Goal: Task Accomplishment & Management: Complete application form

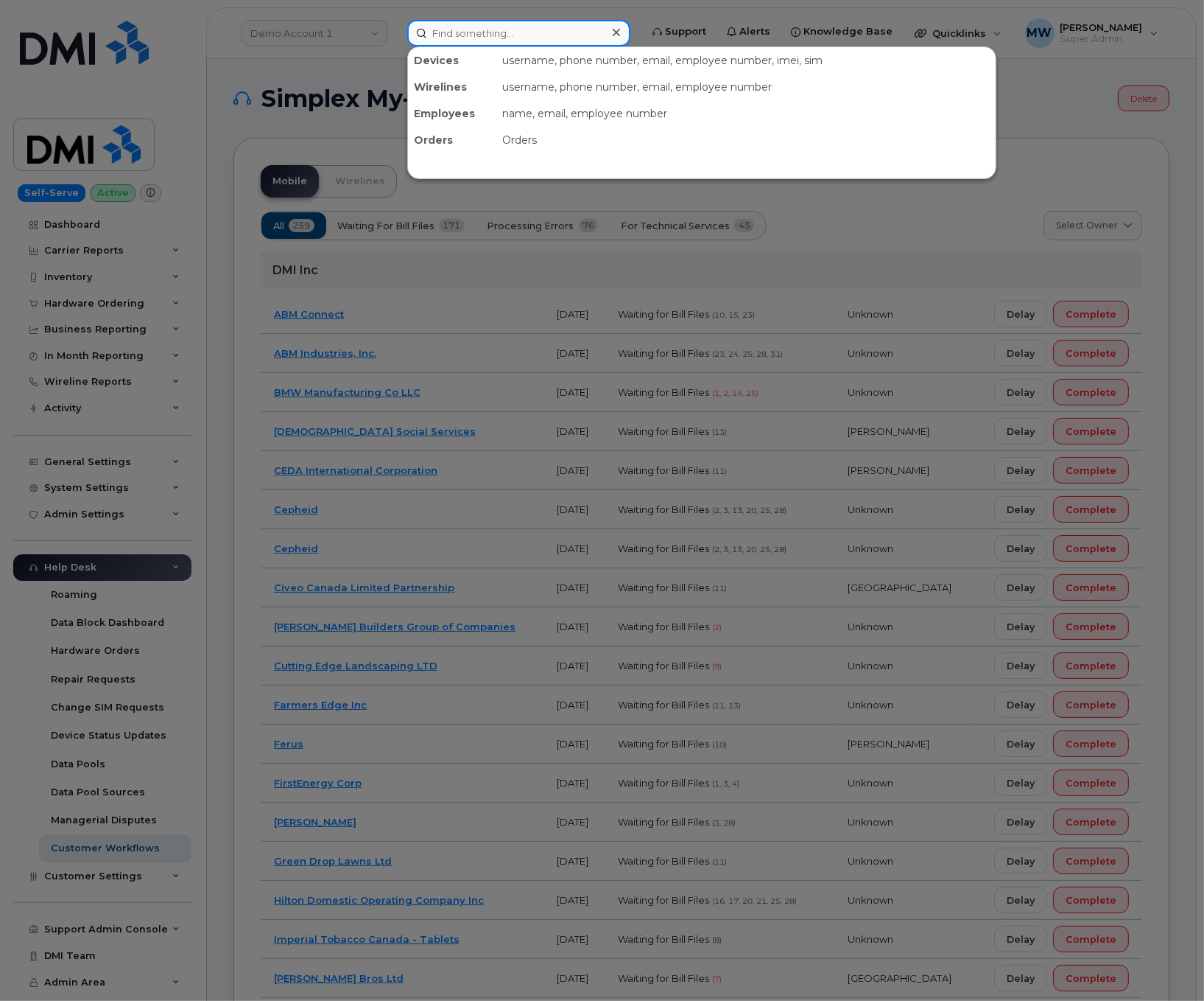
click at [563, 36] on input at bounding box center [518, 33] width 223 height 26
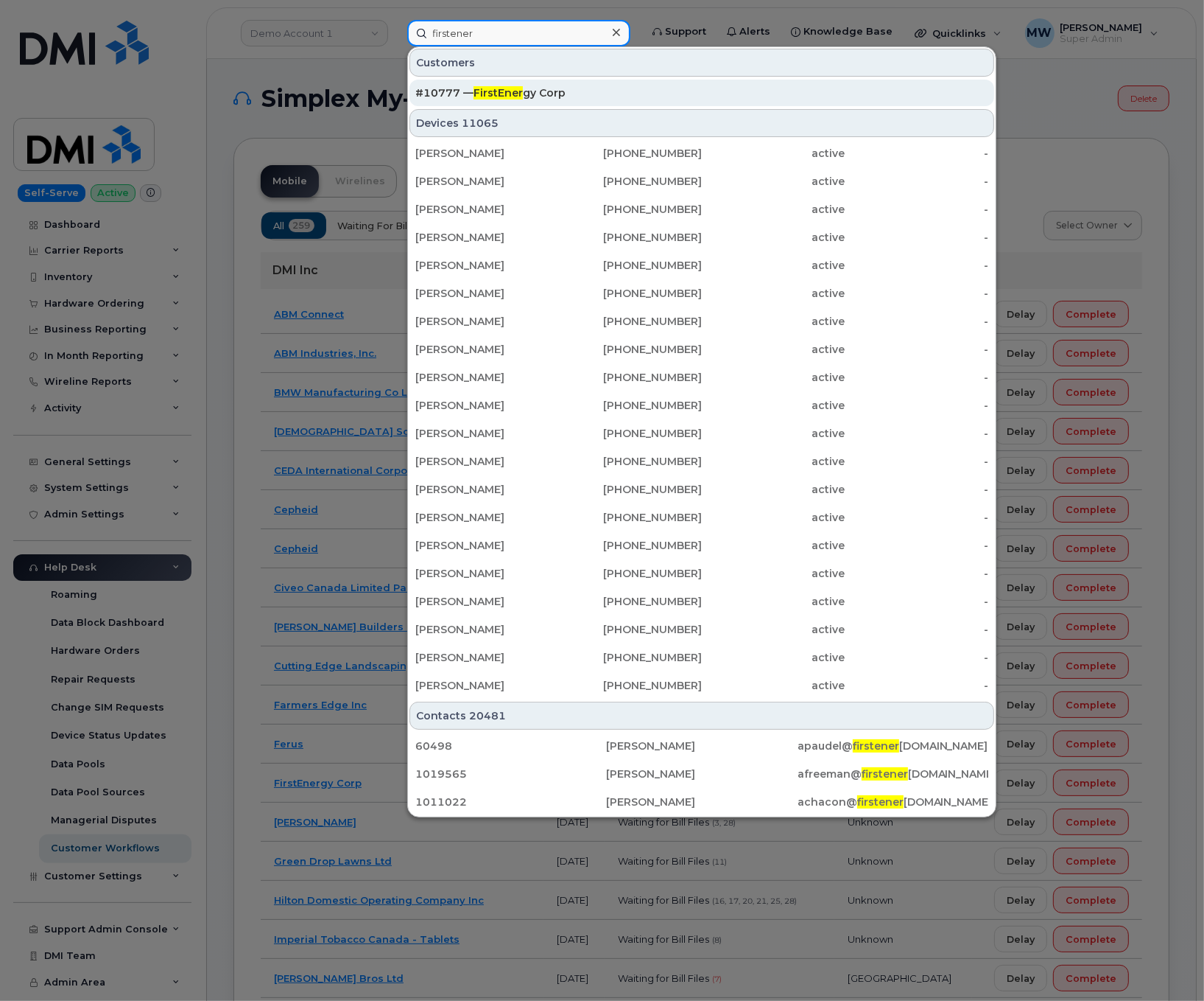
type input "firstener"
click at [589, 89] on div "#10777 — FirstEner gy Corp" at bounding box center [702, 92] width 573 height 15
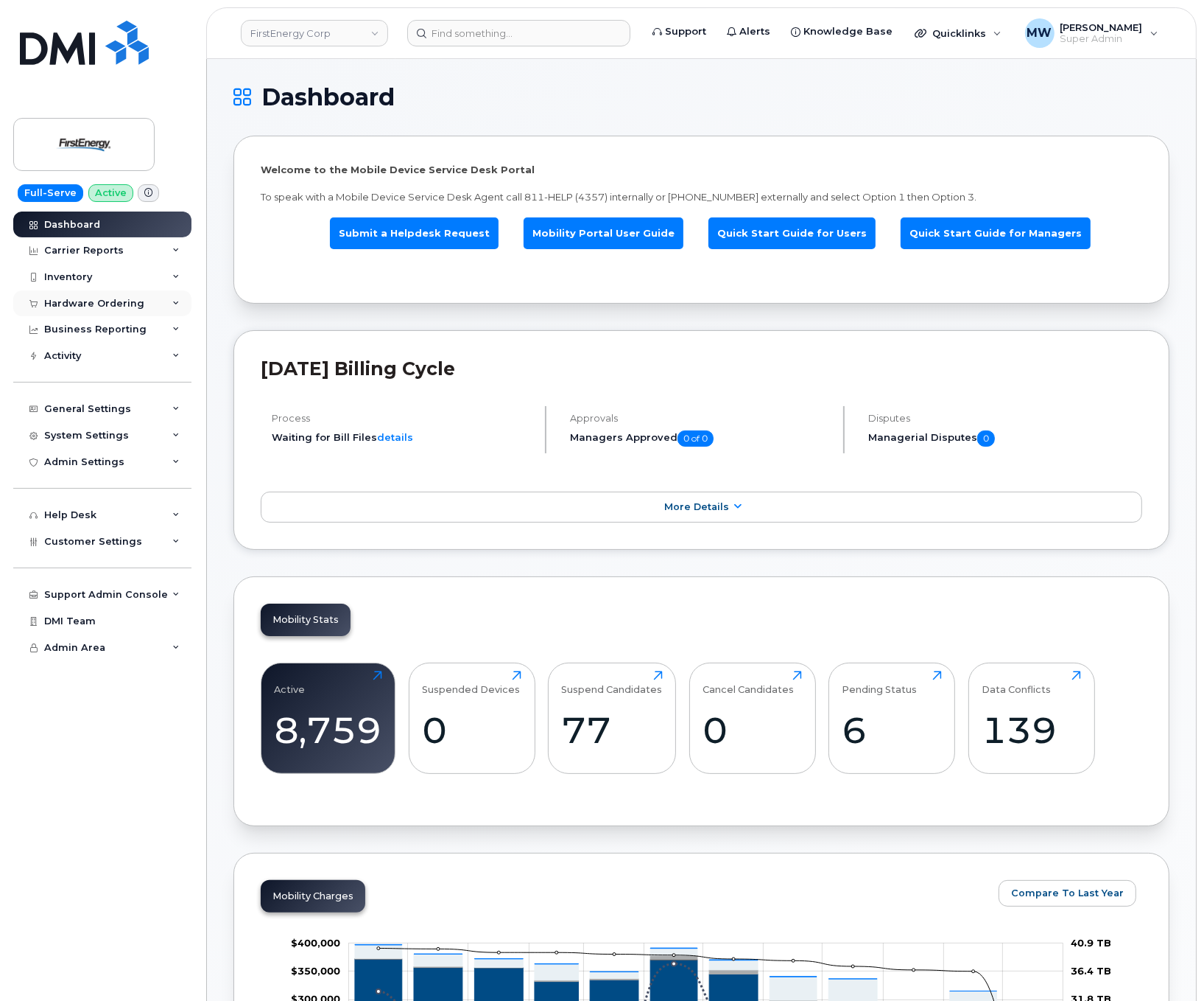
click at [99, 300] on div "Hardware Ordering" at bounding box center [94, 303] width 100 height 11
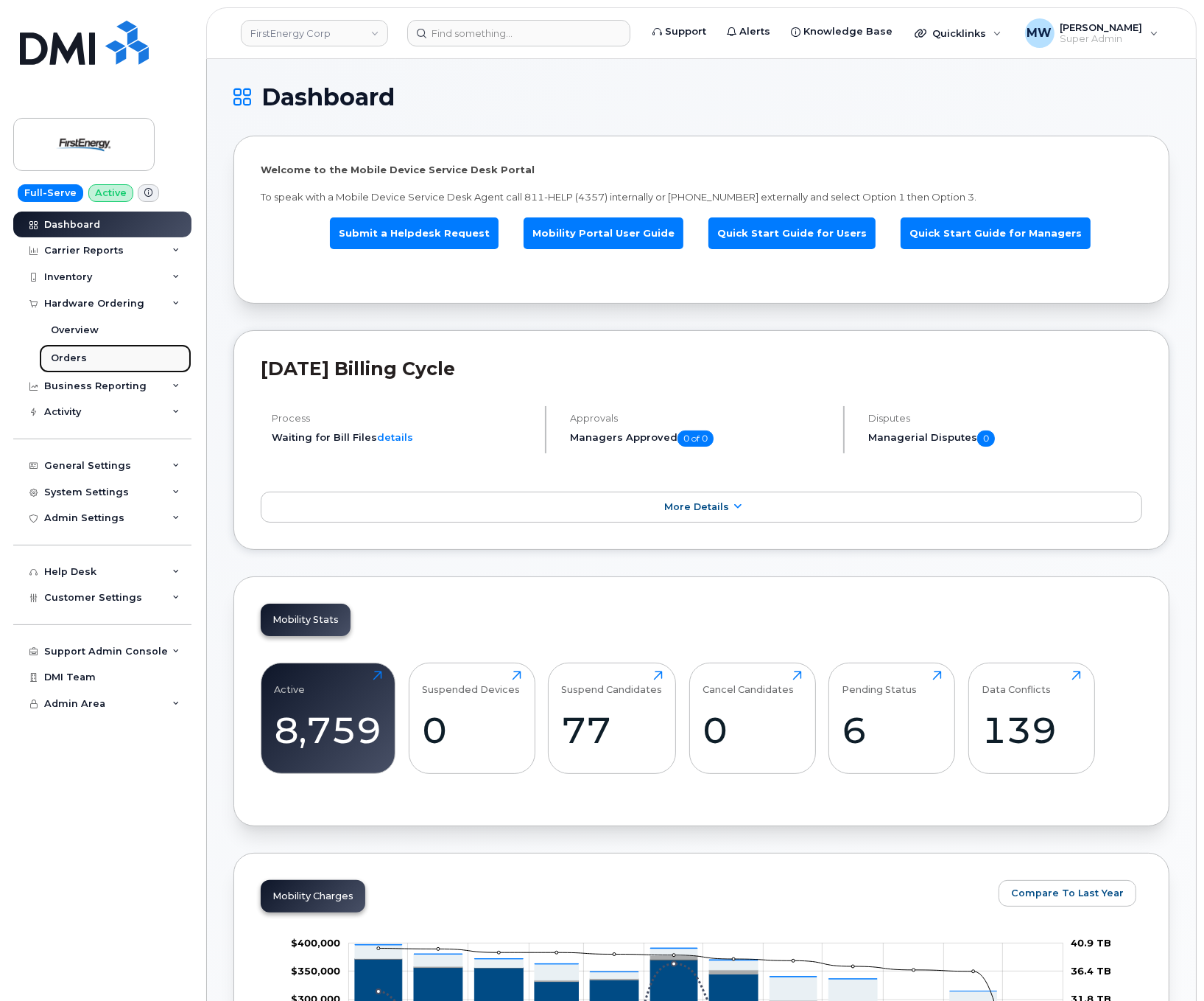
click at [103, 361] on link "Orders" at bounding box center [116, 358] width 153 height 28
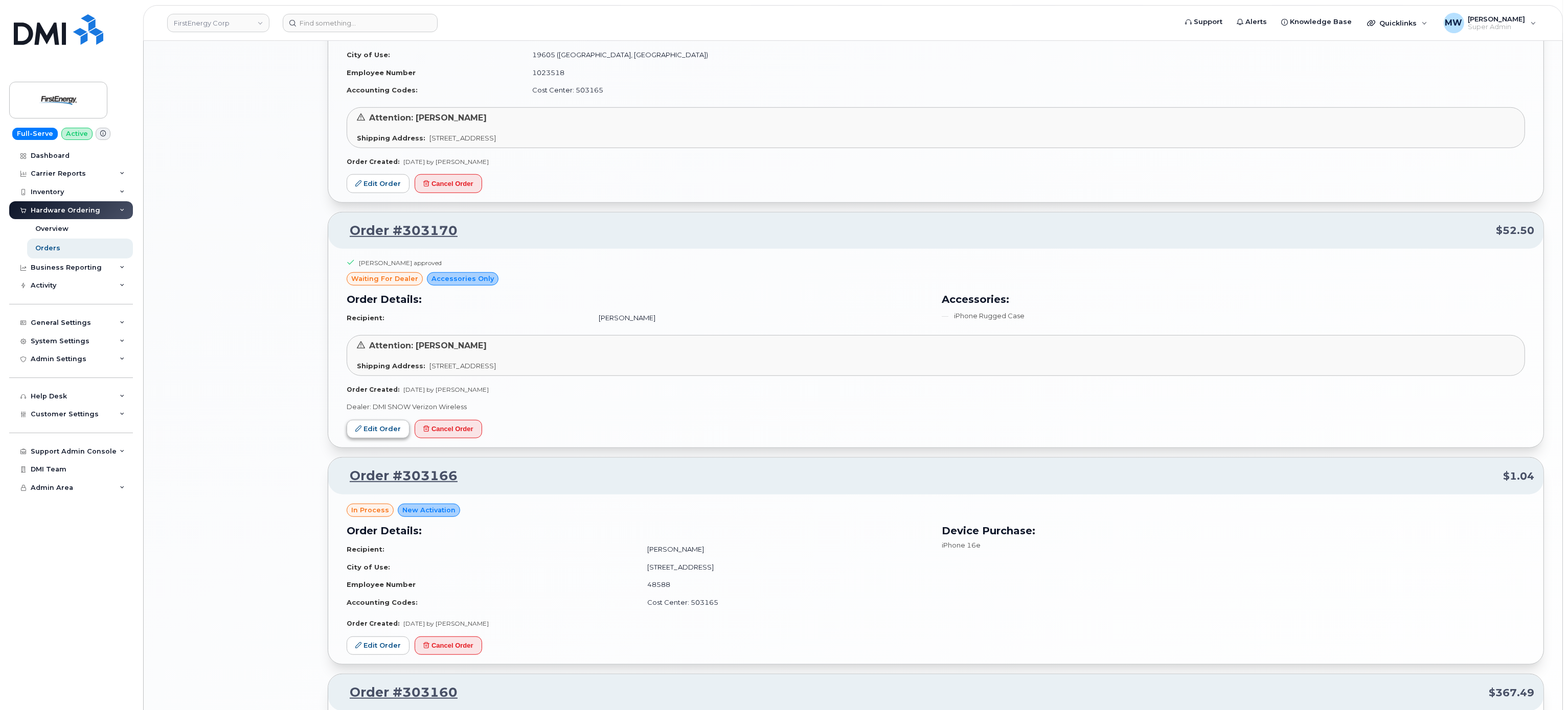
scroll to position [1533, 0]
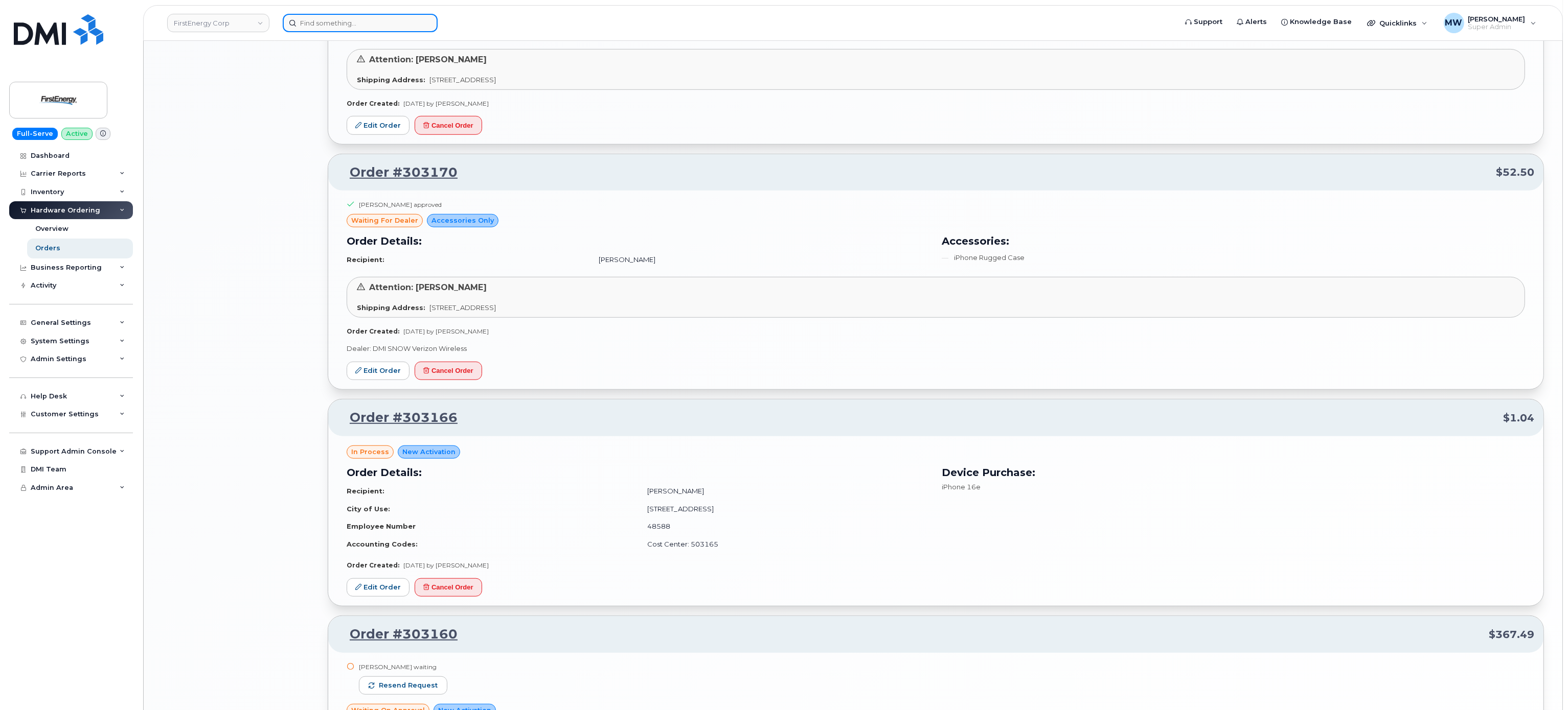
click at [377, 16] on input at bounding box center [360, 23] width 155 height 18
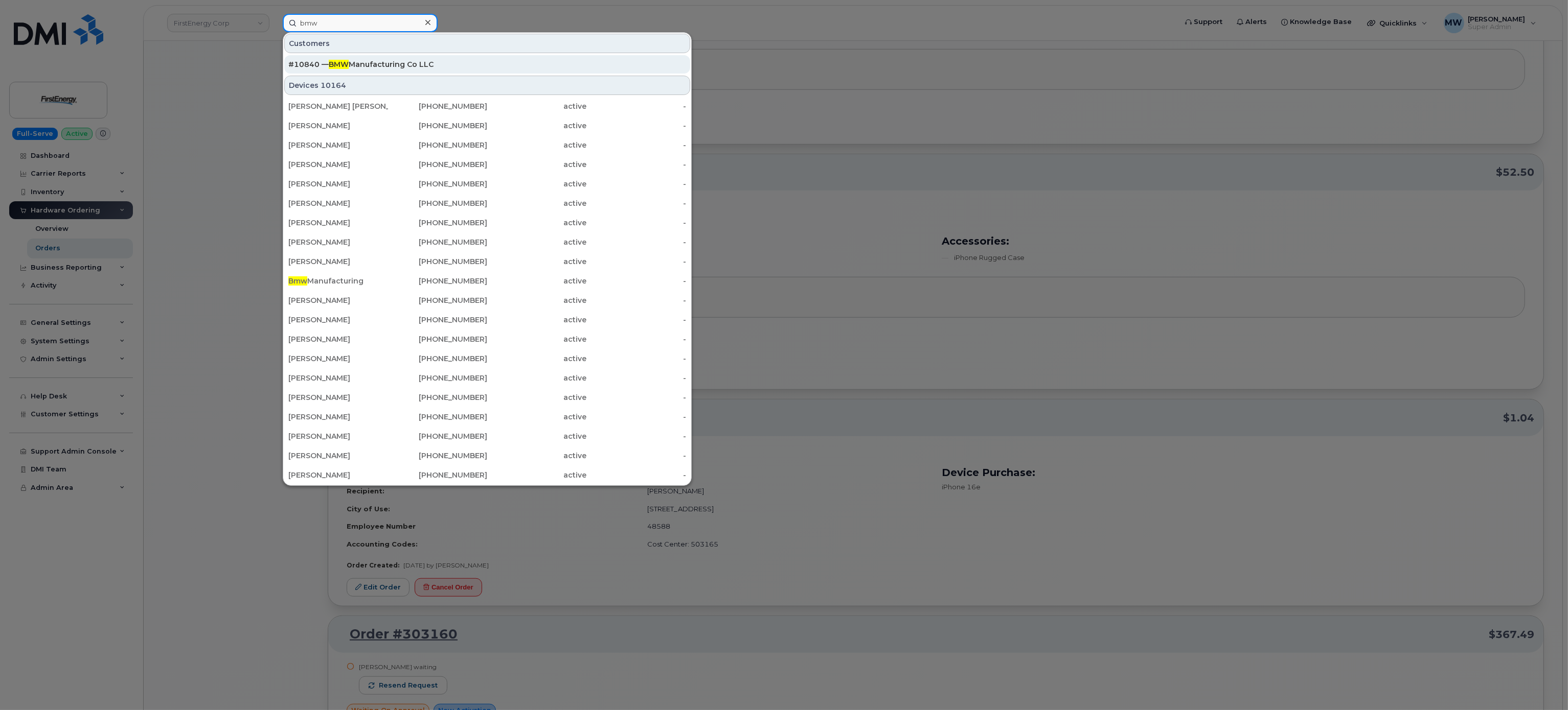
type input "bmw"
click at [369, 64] on div "#10840 — BMW Manufacturing Co LLC" at bounding box center [487, 64] width 397 height 10
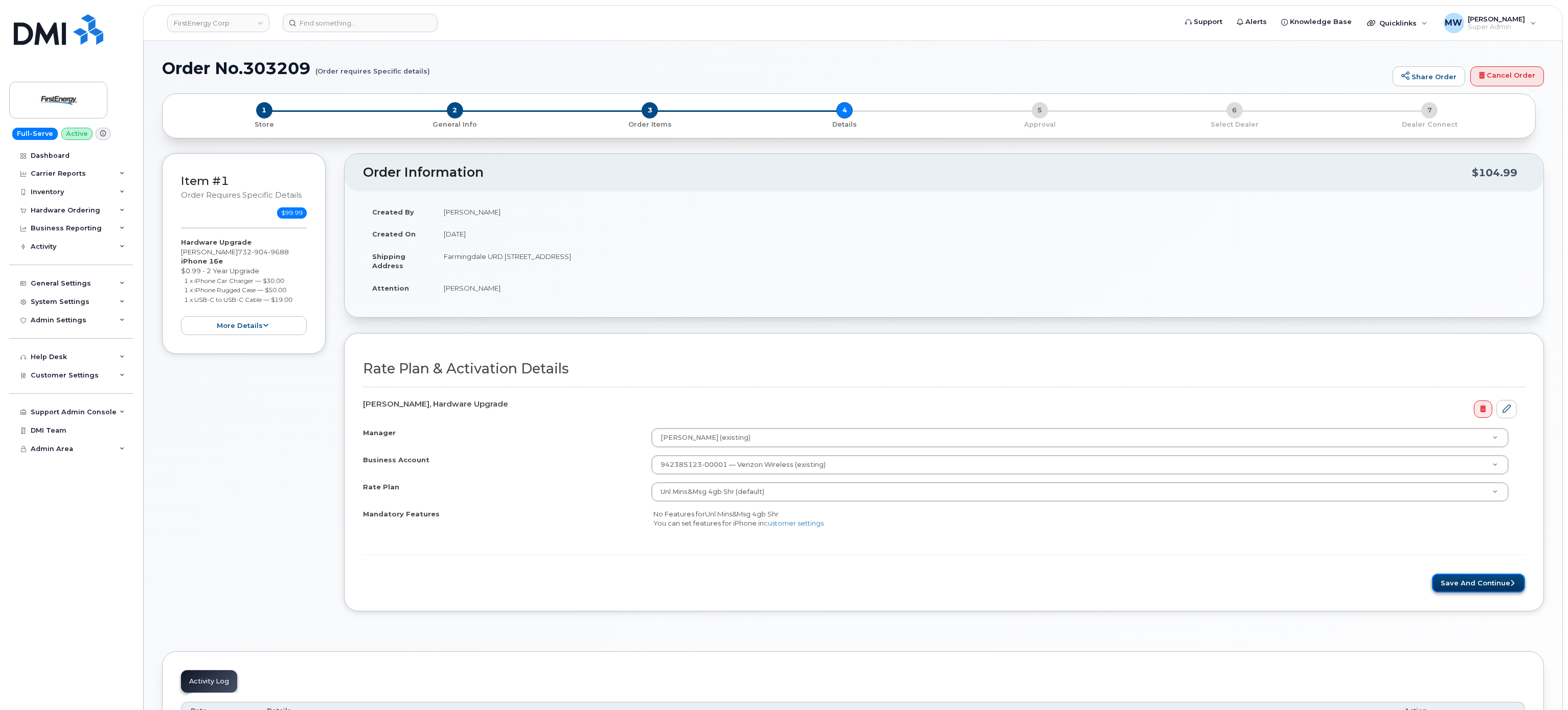
click at [1499, 585] on button "Save and Continue" at bounding box center [1479, 583] width 93 height 19
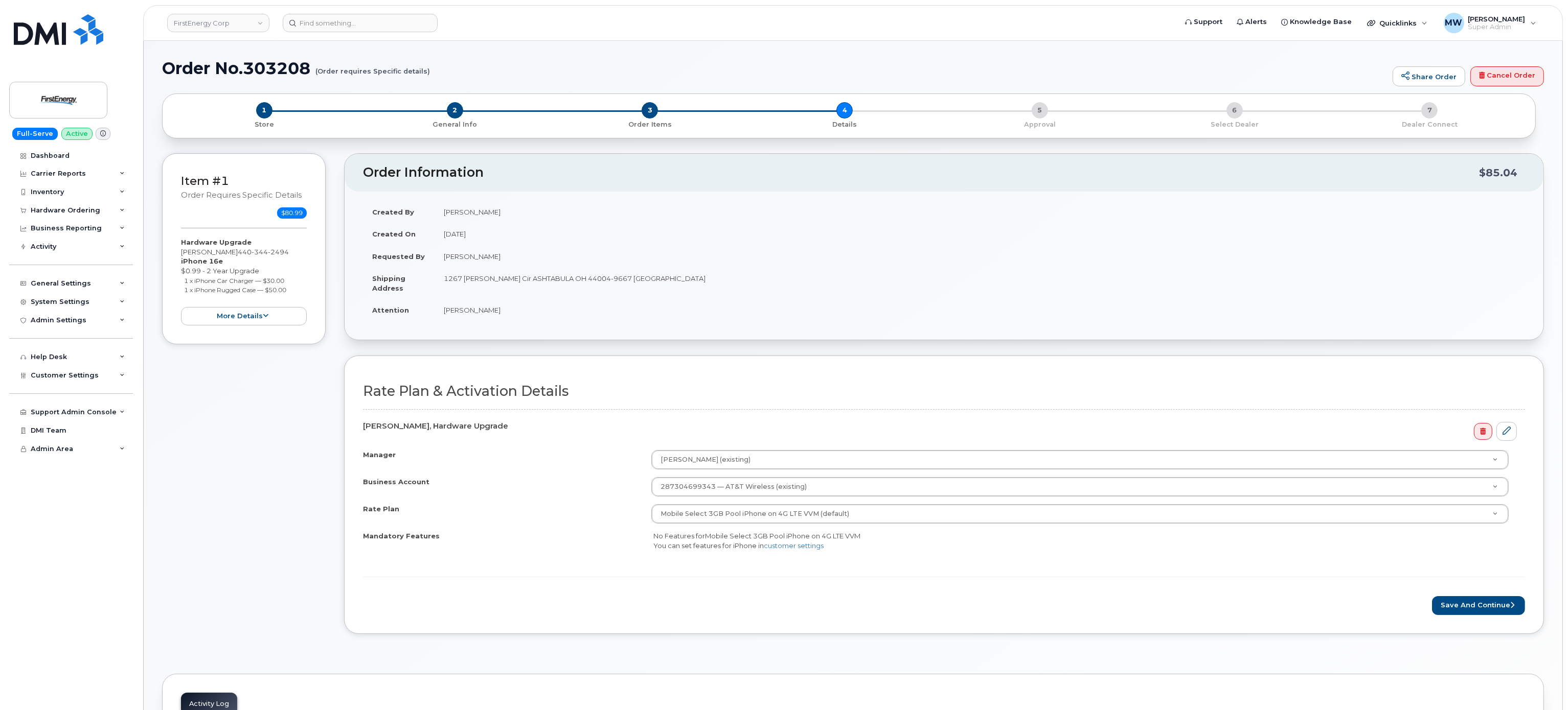
click at [1474, 622] on div "Rate Plan & Activation Details [PERSON_NAME], Hardware Upgrade Manager [PERSON_…" at bounding box center [943, 495] width 1200 height 278
click at [1471, 614] on button "Save and Continue" at bounding box center [1479, 605] width 93 height 19
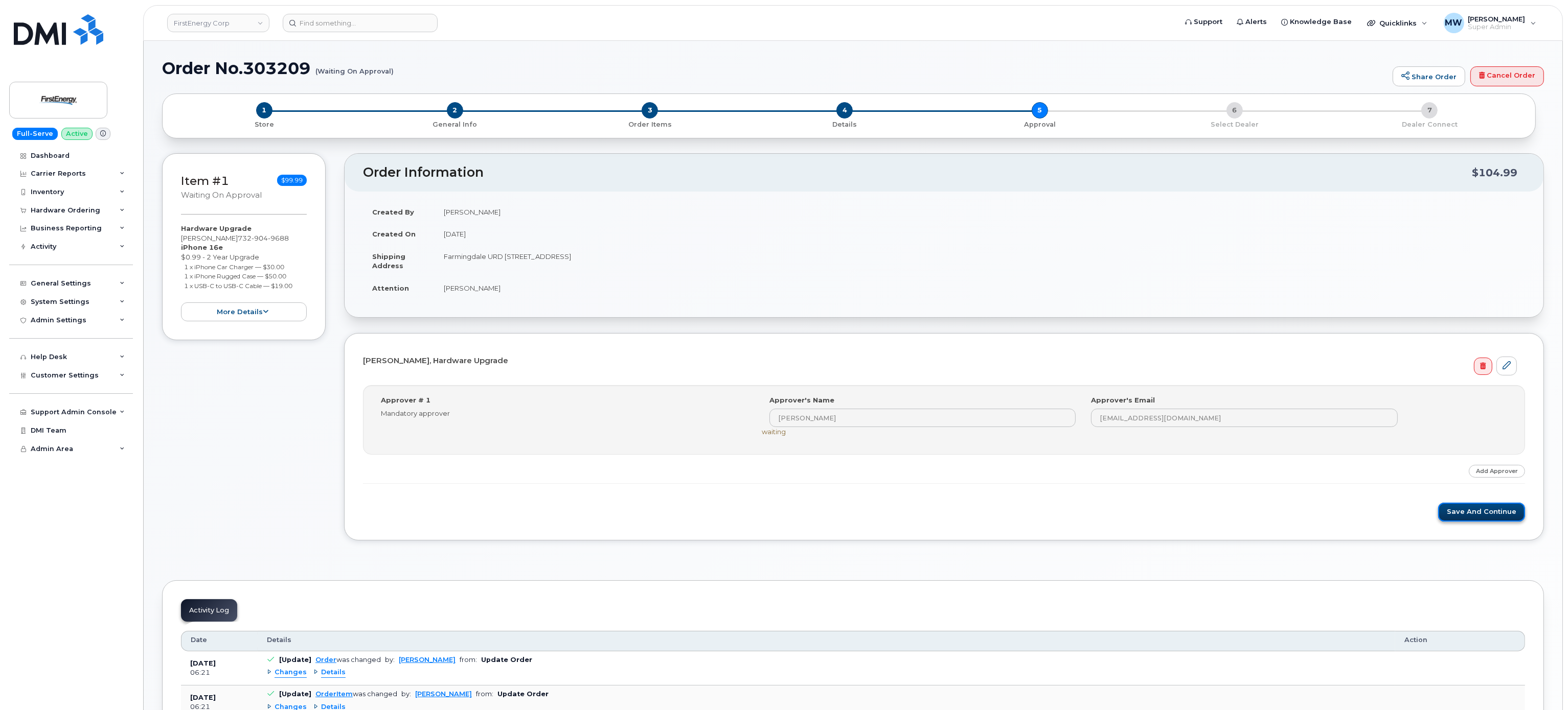
click at [1497, 522] on button "Save and Continue" at bounding box center [1482, 512] width 87 height 19
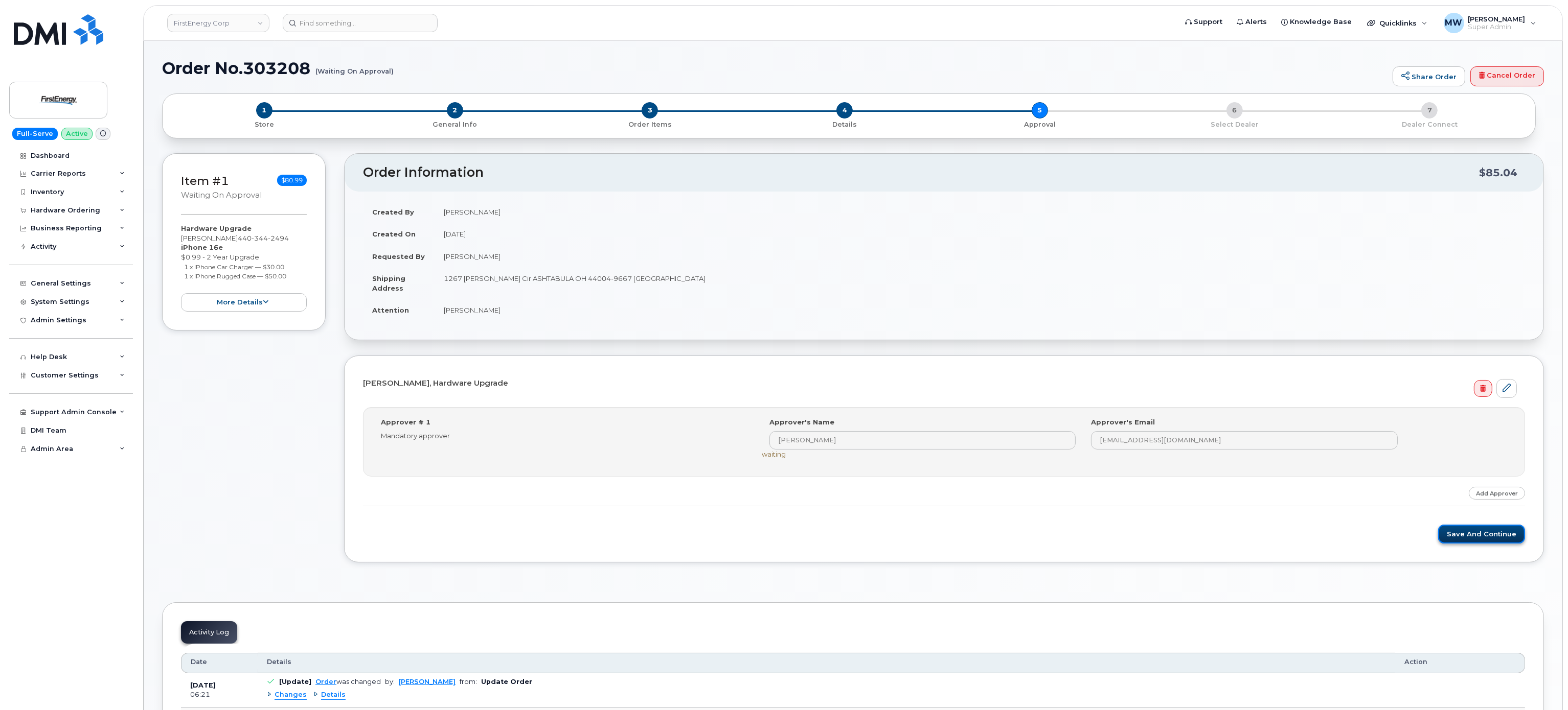
click at [1485, 537] on button "Save and Continue" at bounding box center [1482, 534] width 87 height 19
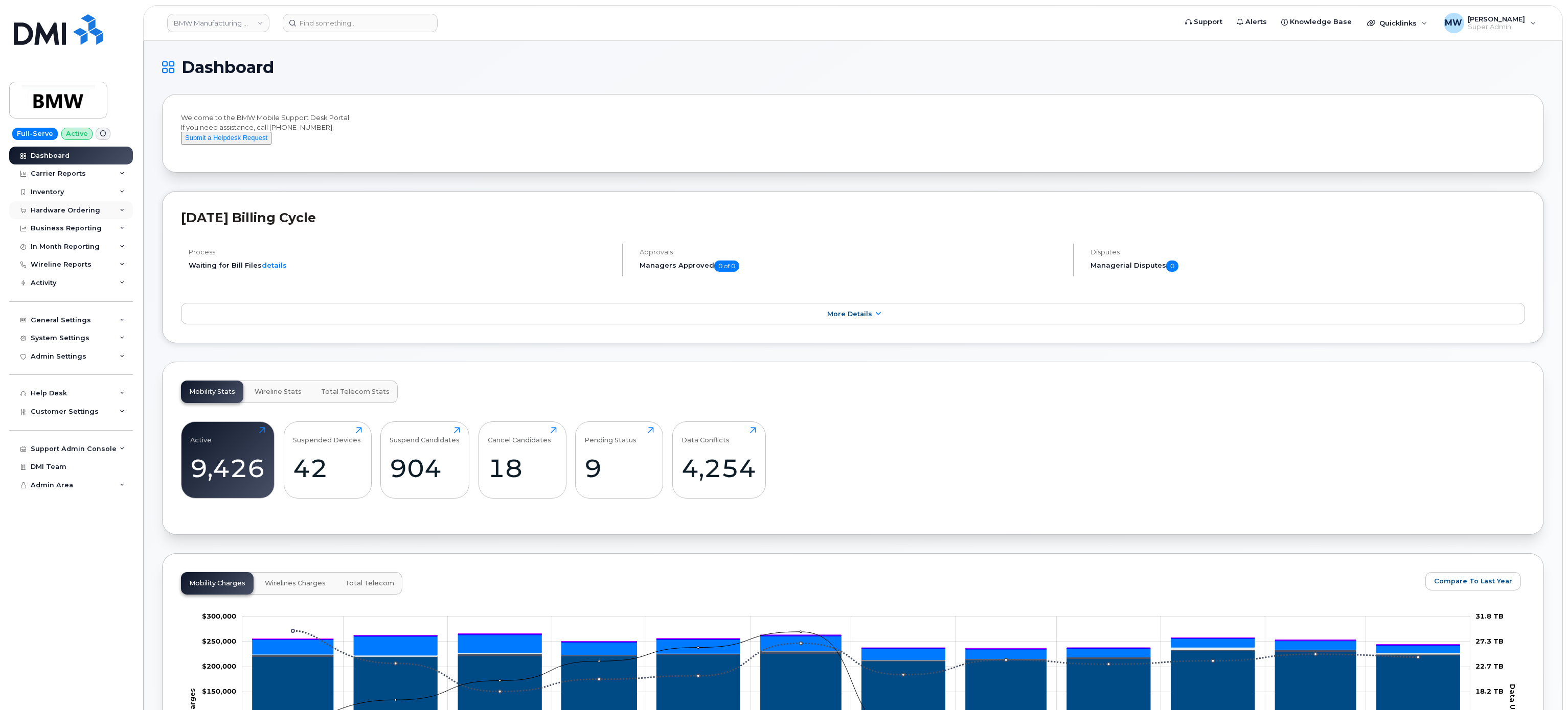
click at [67, 203] on div "Hardware Ordering" at bounding box center [71, 211] width 124 height 18
click at [77, 246] on link "Orders" at bounding box center [80, 248] width 106 height 19
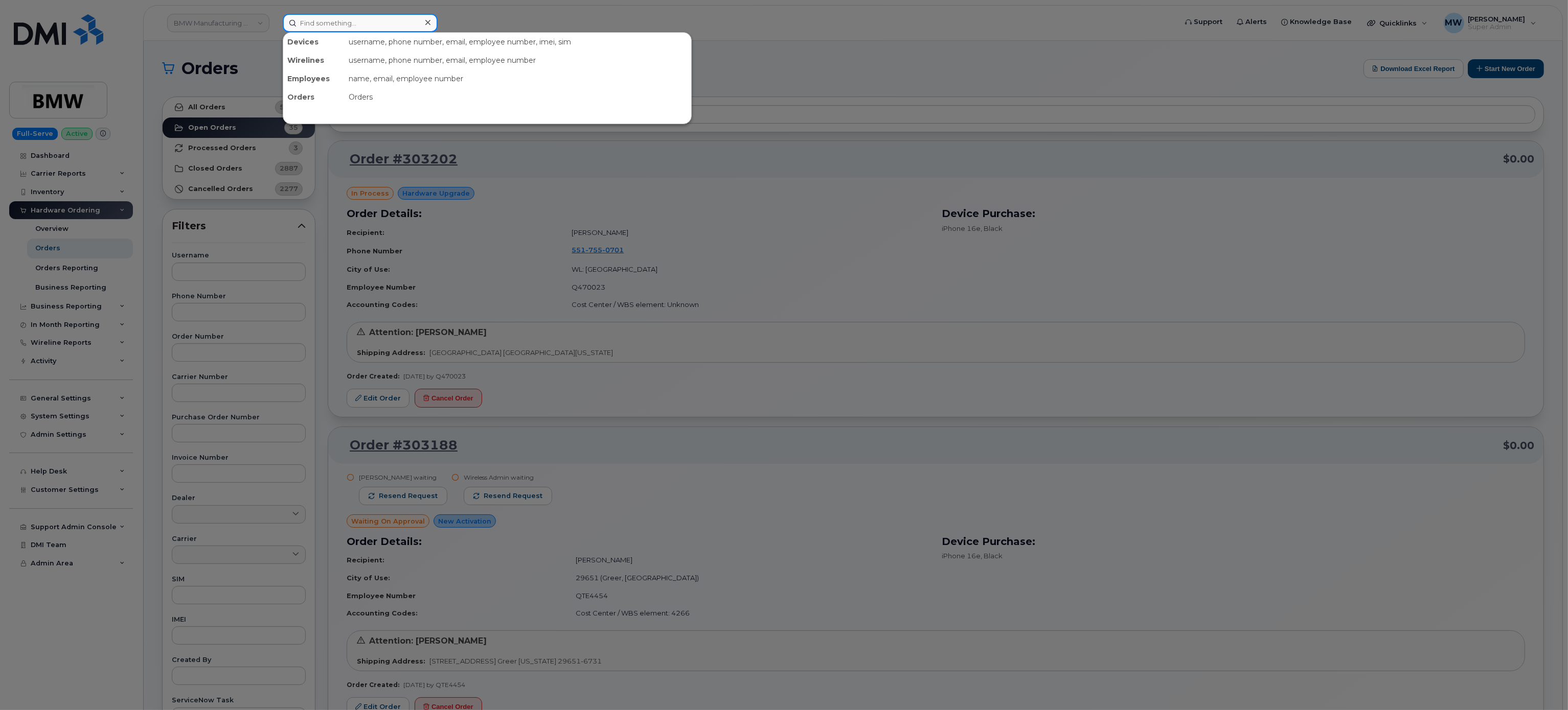
click at [369, 18] on input at bounding box center [360, 23] width 155 height 18
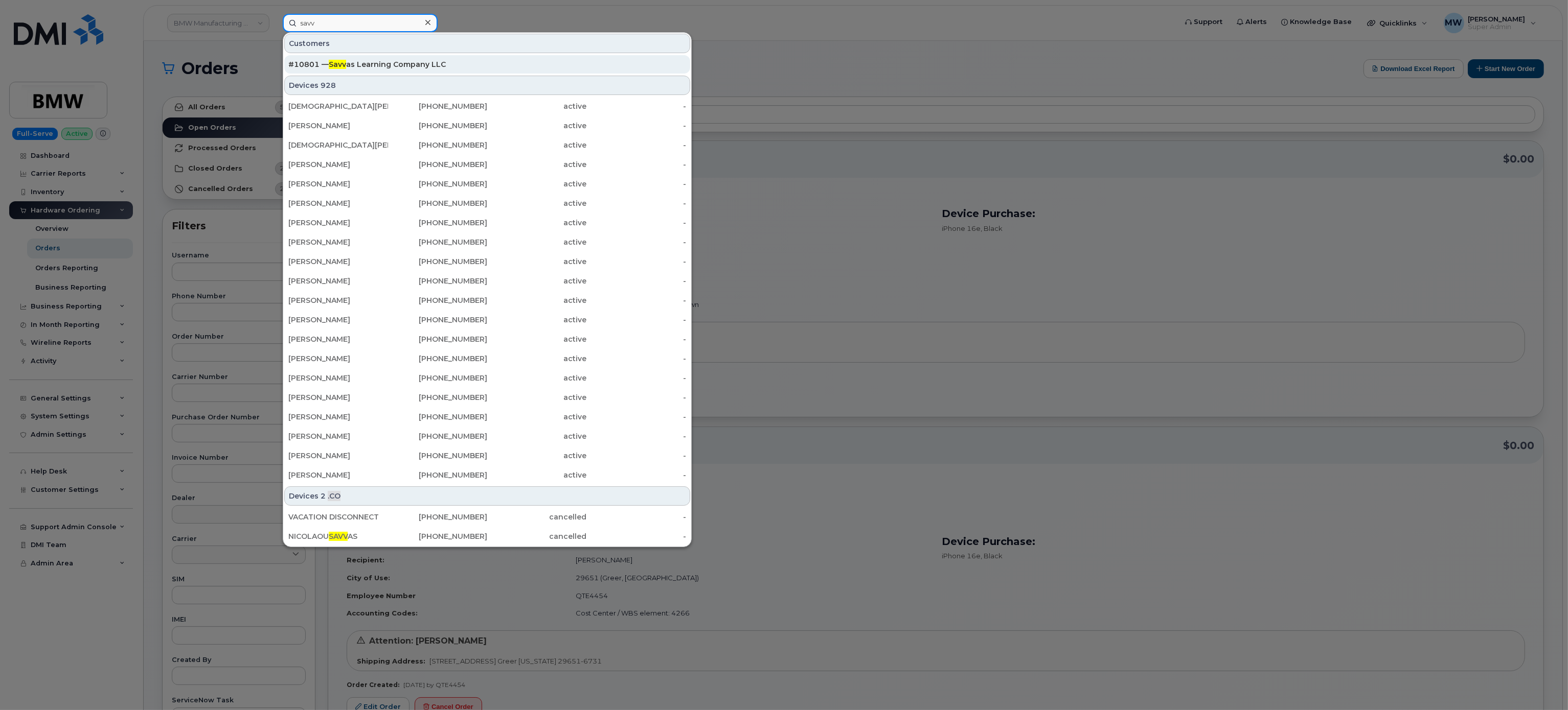
type input "savv"
click at [400, 66] on div "#10801 — Savv as Learning Company LLC" at bounding box center [487, 64] width 397 height 10
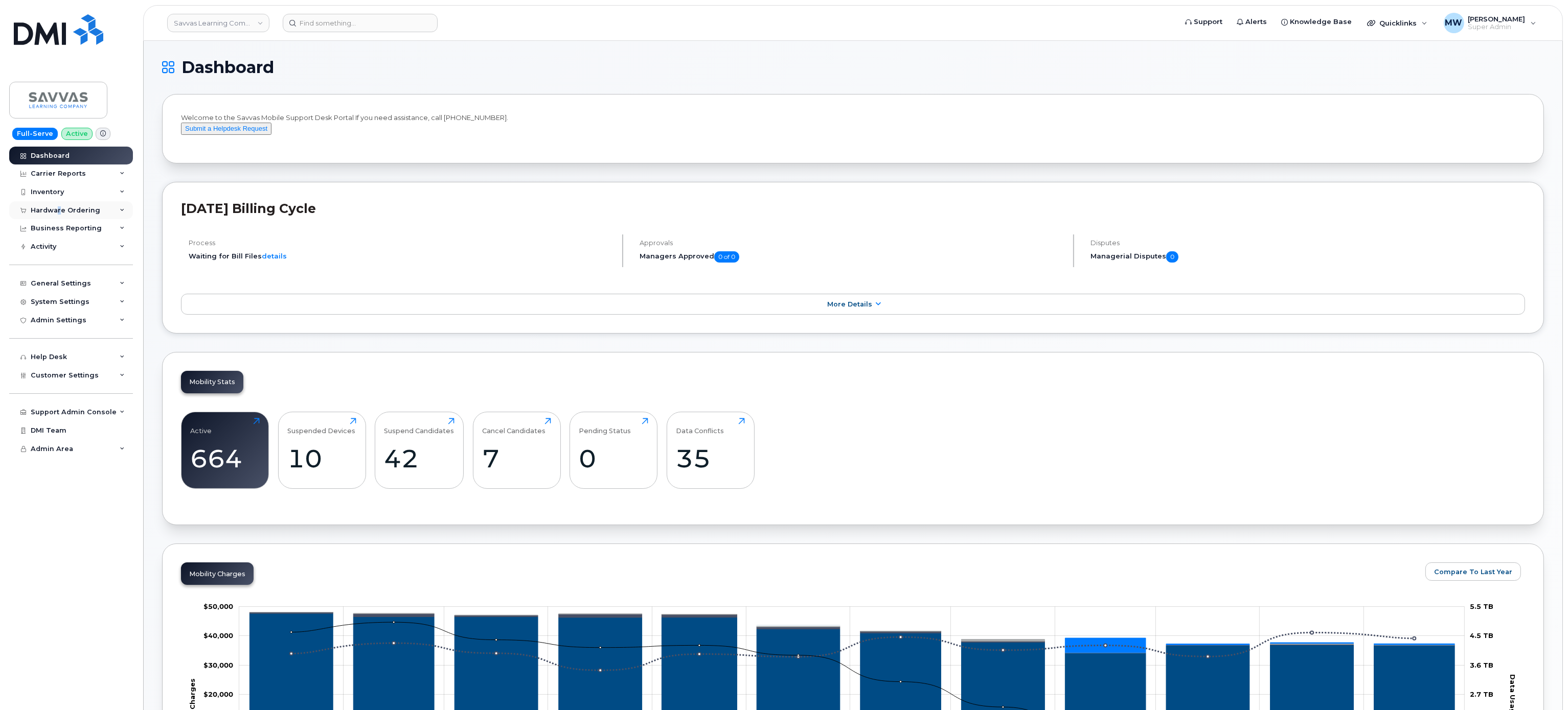
click at [59, 206] on div "Hardware Ordering" at bounding box center [65, 210] width 69 height 8
click at [75, 246] on link "Orders" at bounding box center [80, 248] width 106 height 19
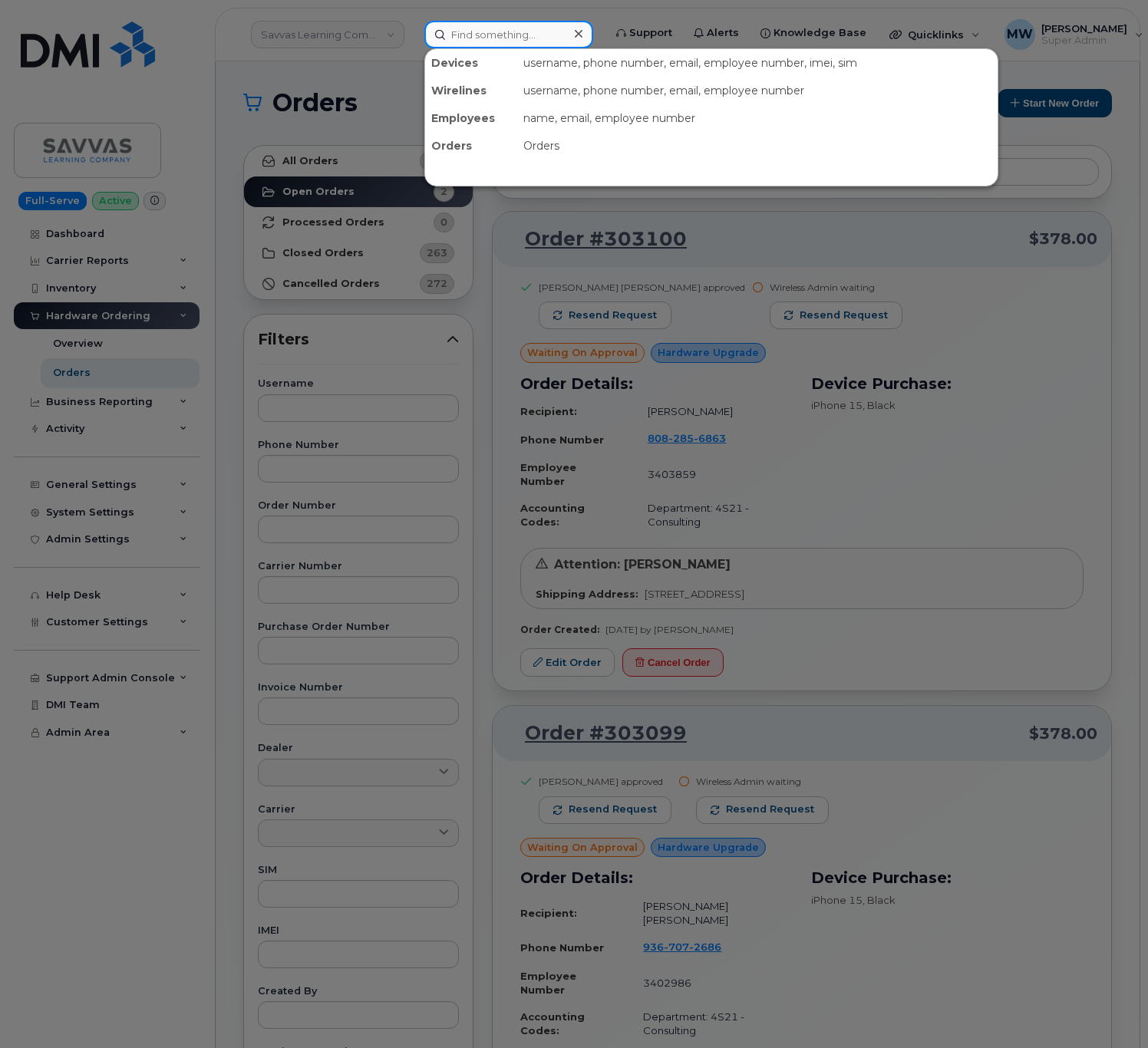
click at [555, 26] on input at bounding box center [508, 35] width 169 height 27
paste input "8647656358"
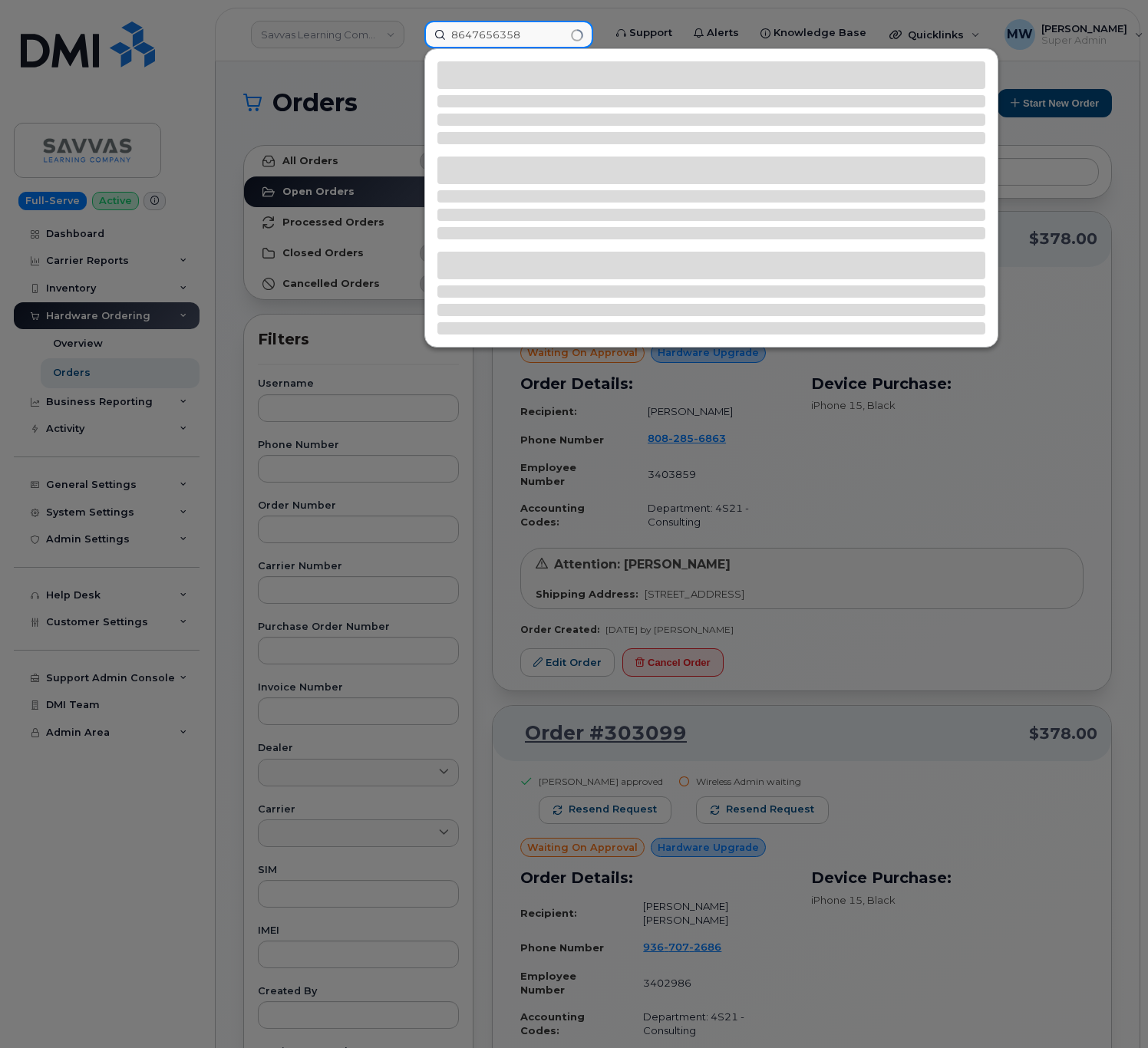
type input "8647656358"
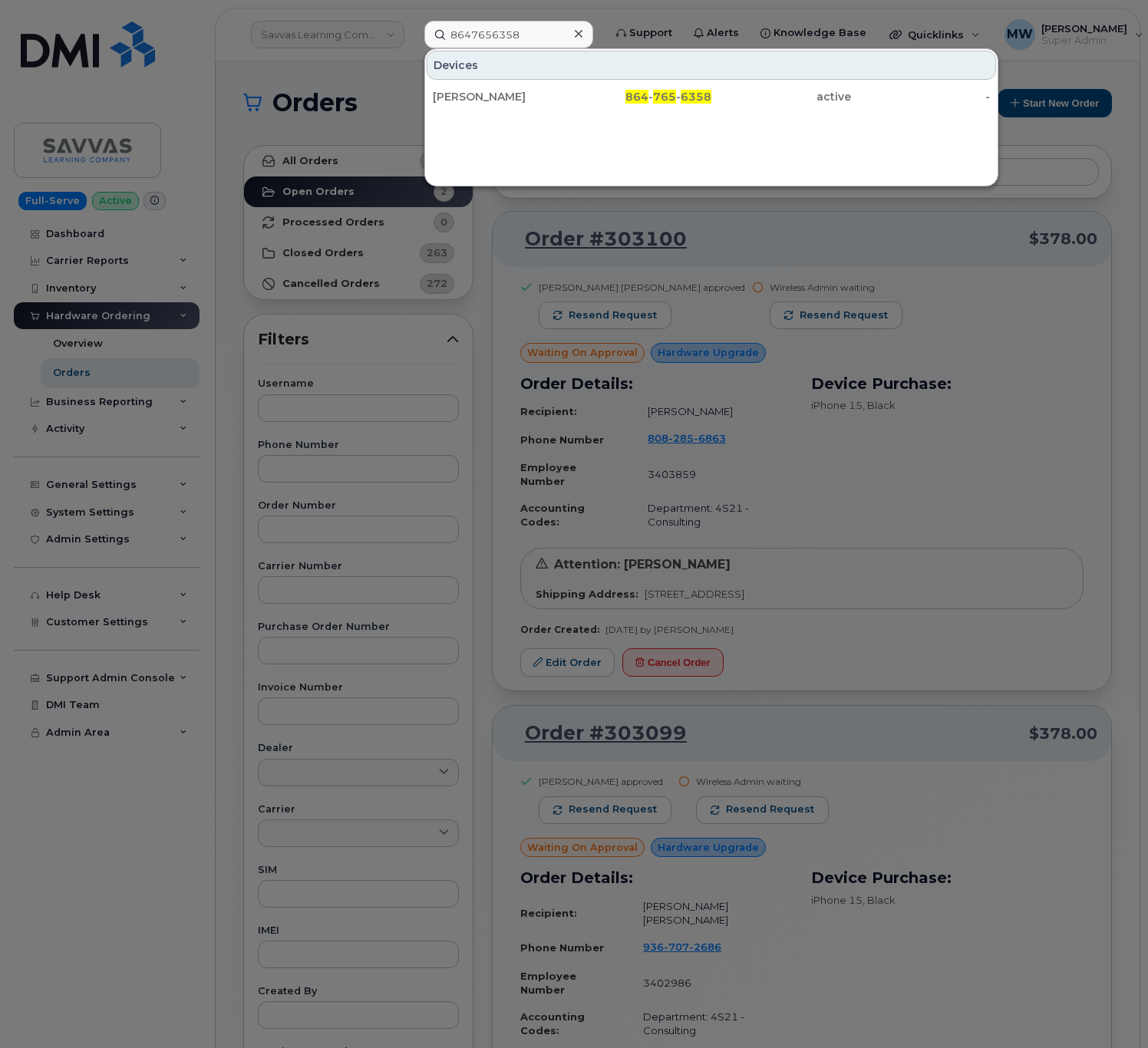
click at [702, 115] on div "Devices Brenden Bleavins 864 - 765 - 6358 active -" at bounding box center [711, 117] width 574 height 138
click at [698, 101] on span "6358" at bounding box center [696, 96] width 31 height 14
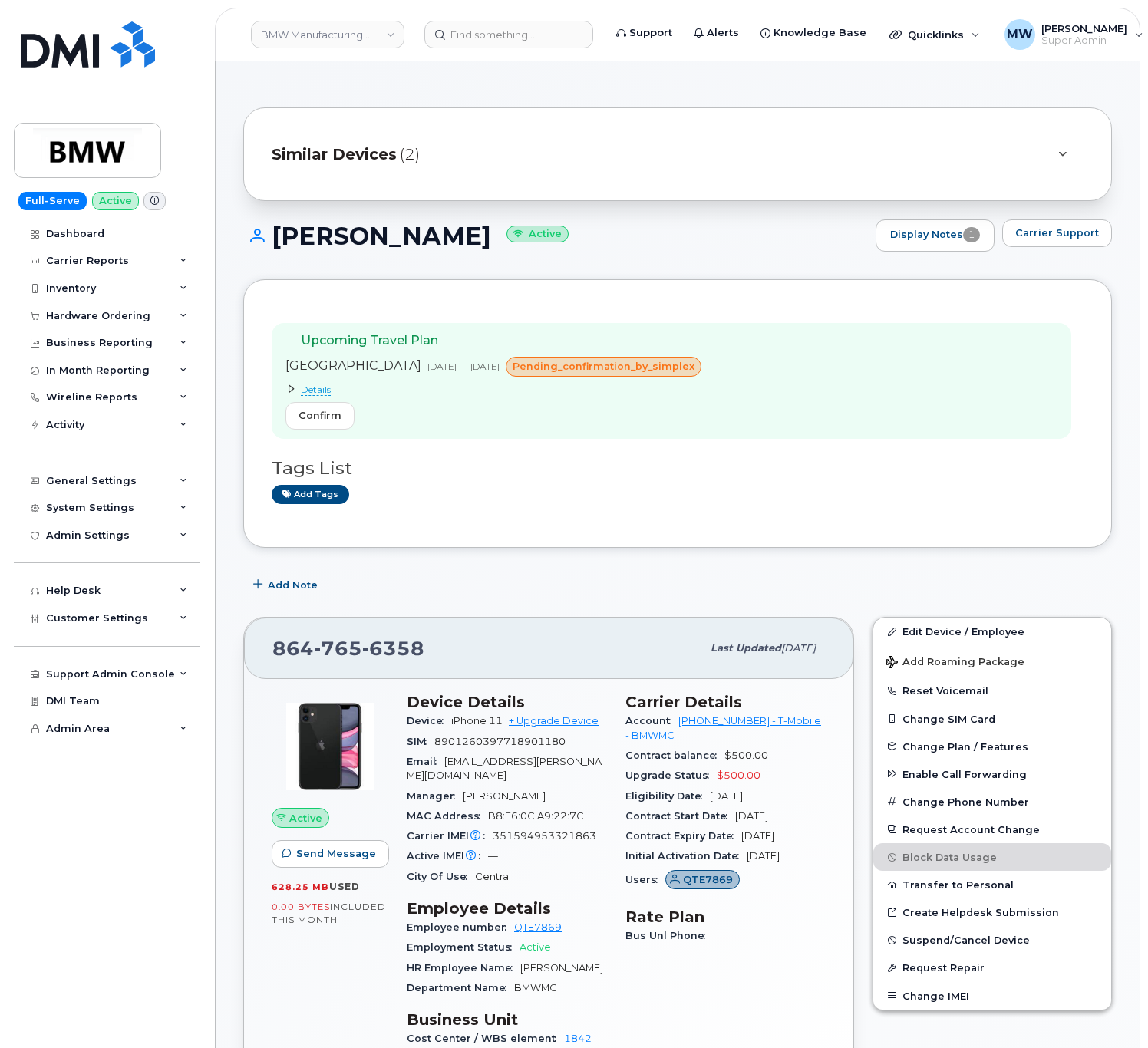
drag, startPoint x: 497, startPoint y: 238, endPoint x: 282, endPoint y: 232, distance: 215.1
click at [282, 232] on h1 "Brenden Bleavins Active" at bounding box center [555, 236] width 625 height 26
drag, startPoint x: 276, startPoint y: 228, endPoint x: 498, endPoint y: 247, distance: 222.8
click at [498, 247] on h1 "Brenden Bleavins Active" at bounding box center [555, 236] width 625 height 26
copy h1 "[PERSON_NAME]"
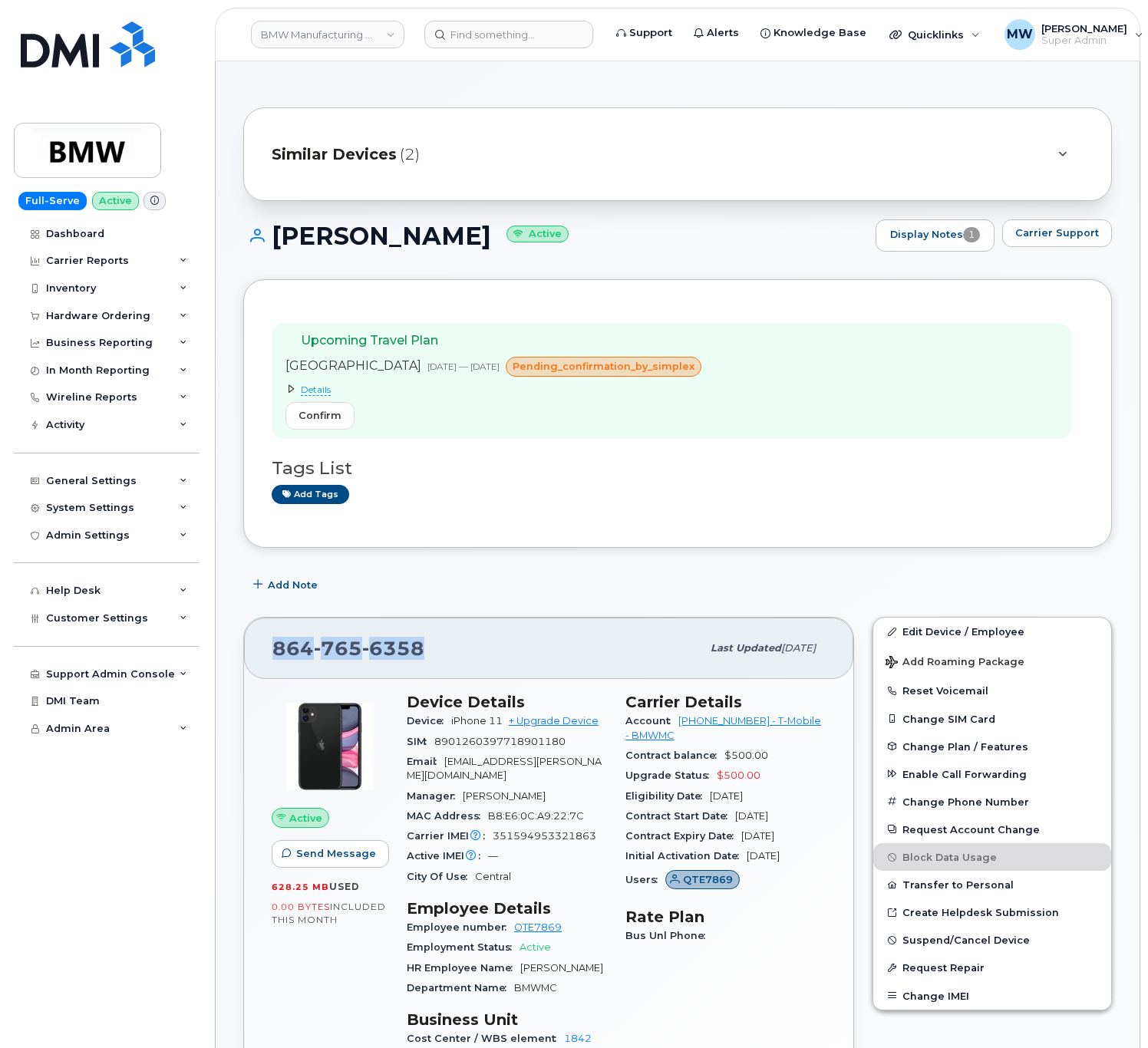
drag, startPoint x: 429, startPoint y: 652, endPoint x: 269, endPoint y: 662, distance: 160.3
click at [269, 662] on div "864 765 6358 Last updated Jul 02, 2025" at bounding box center [548, 648] width 609 height 61
copy span "864 765 6358"
drag, startPoint x: 675, startPoint y: 727, endPoint x: 740, endPoint y: 734, distance: 65.4
click at [740, 734] on div "Account 972523090 - T-Mobile - BMWMC" at bounding box center [725, 729] width 200 height 35
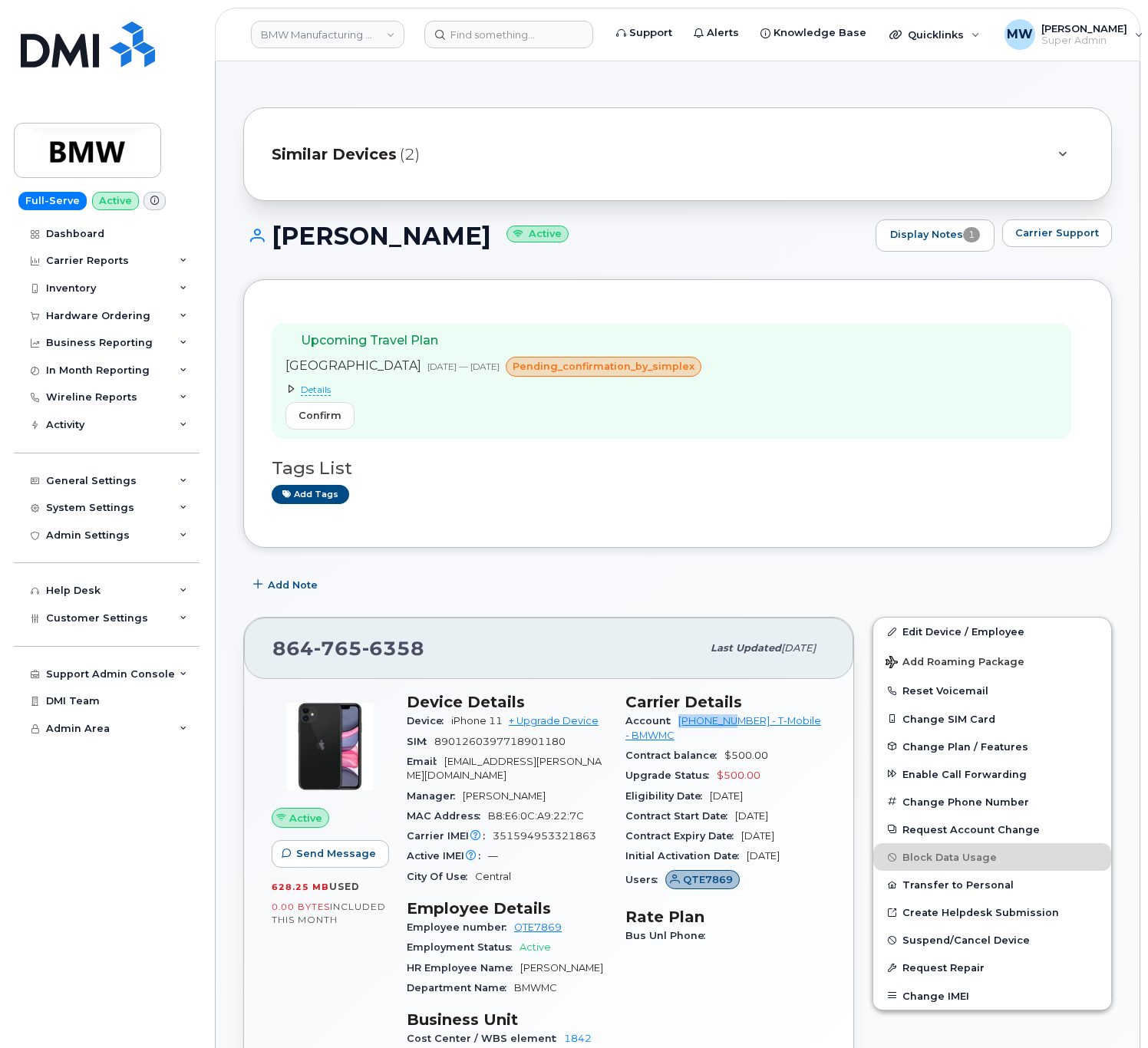
copy link "972523090"
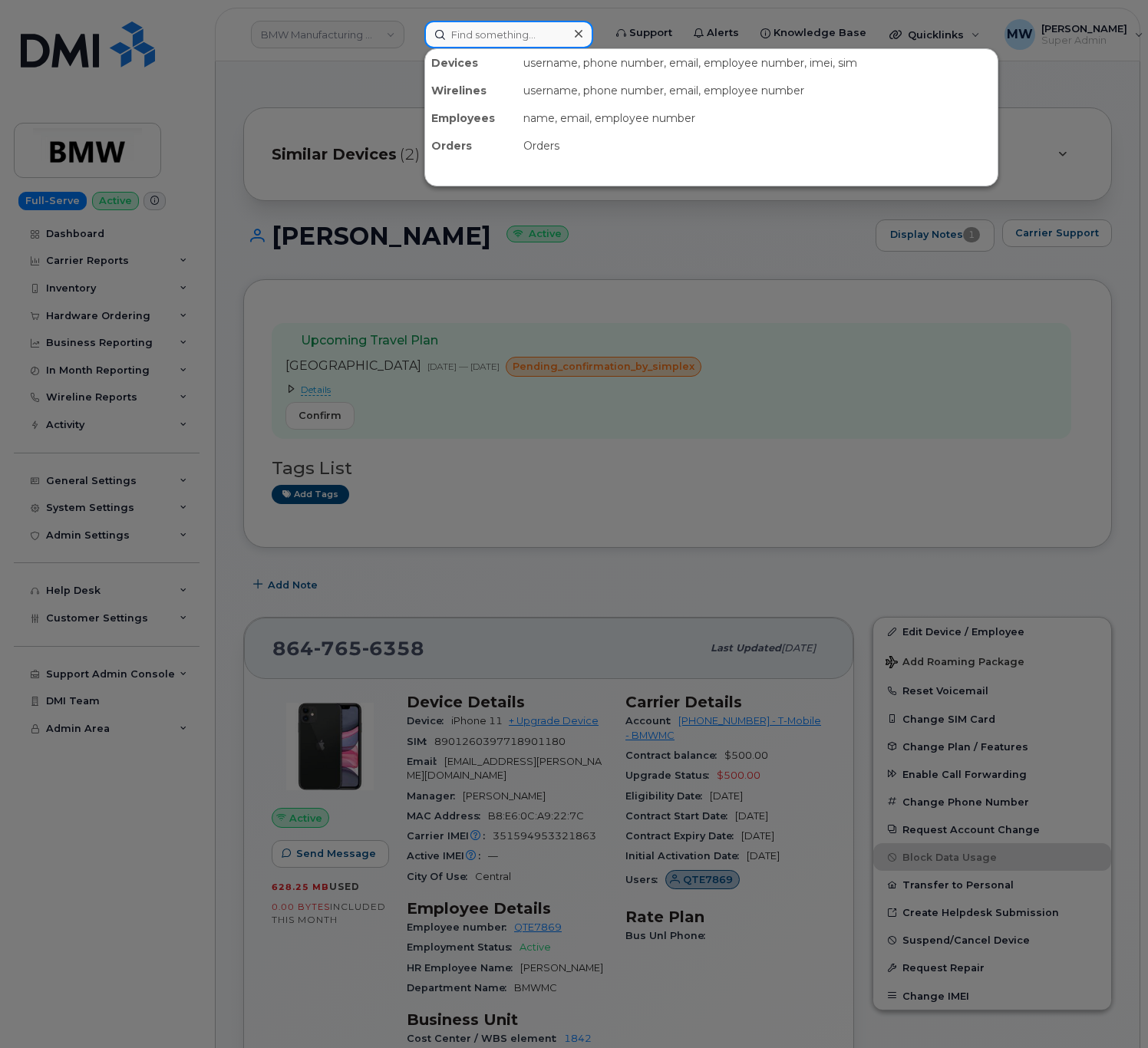
click at [487, 24] on input at bounding box center [508, 35] width 169 height 27
paste input "8645679222"
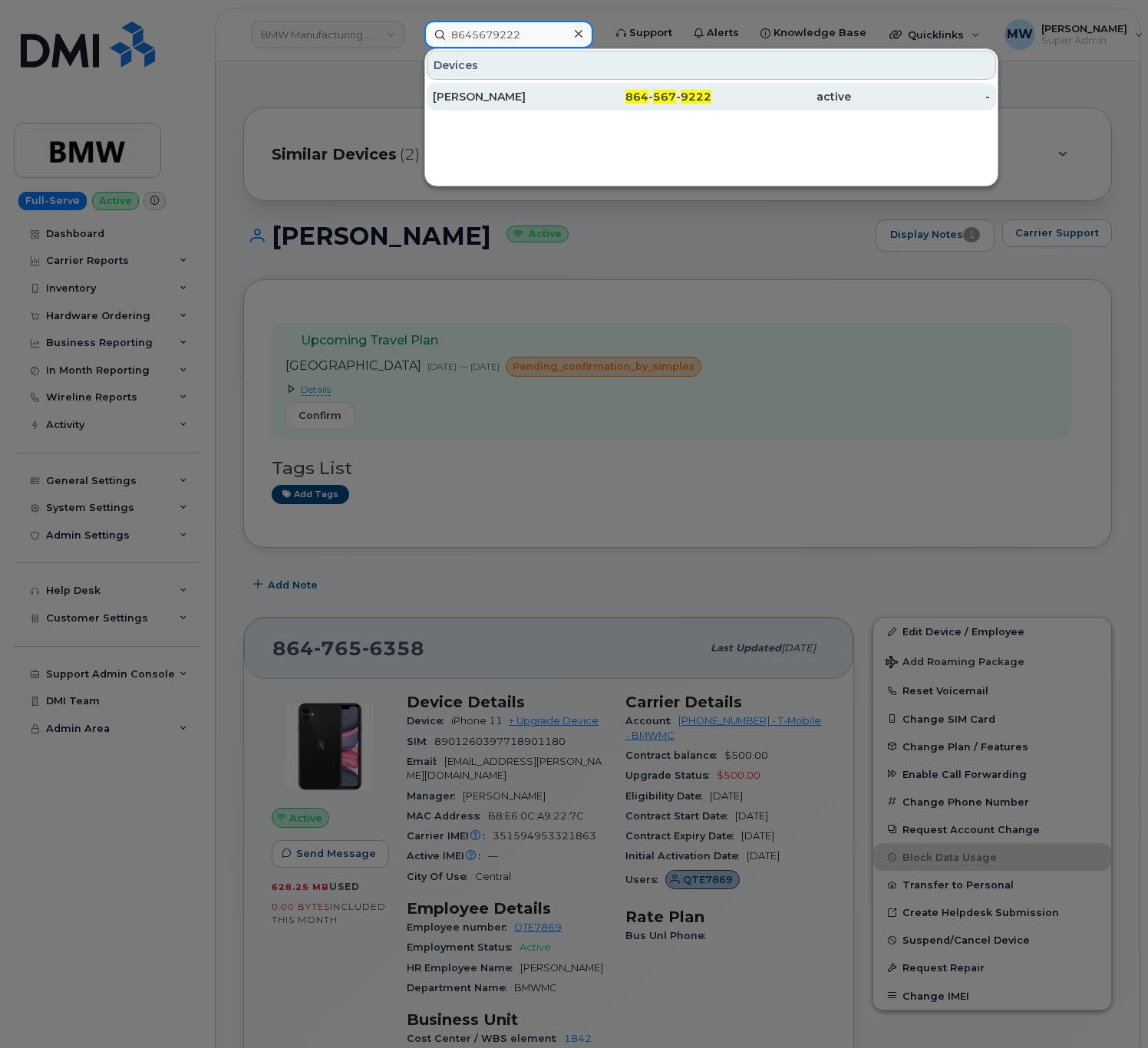
type input "8645679222"
click at [505, 88] on div "MATTHEW ROSS" at bounding box center [502, 97] width 140 height 27
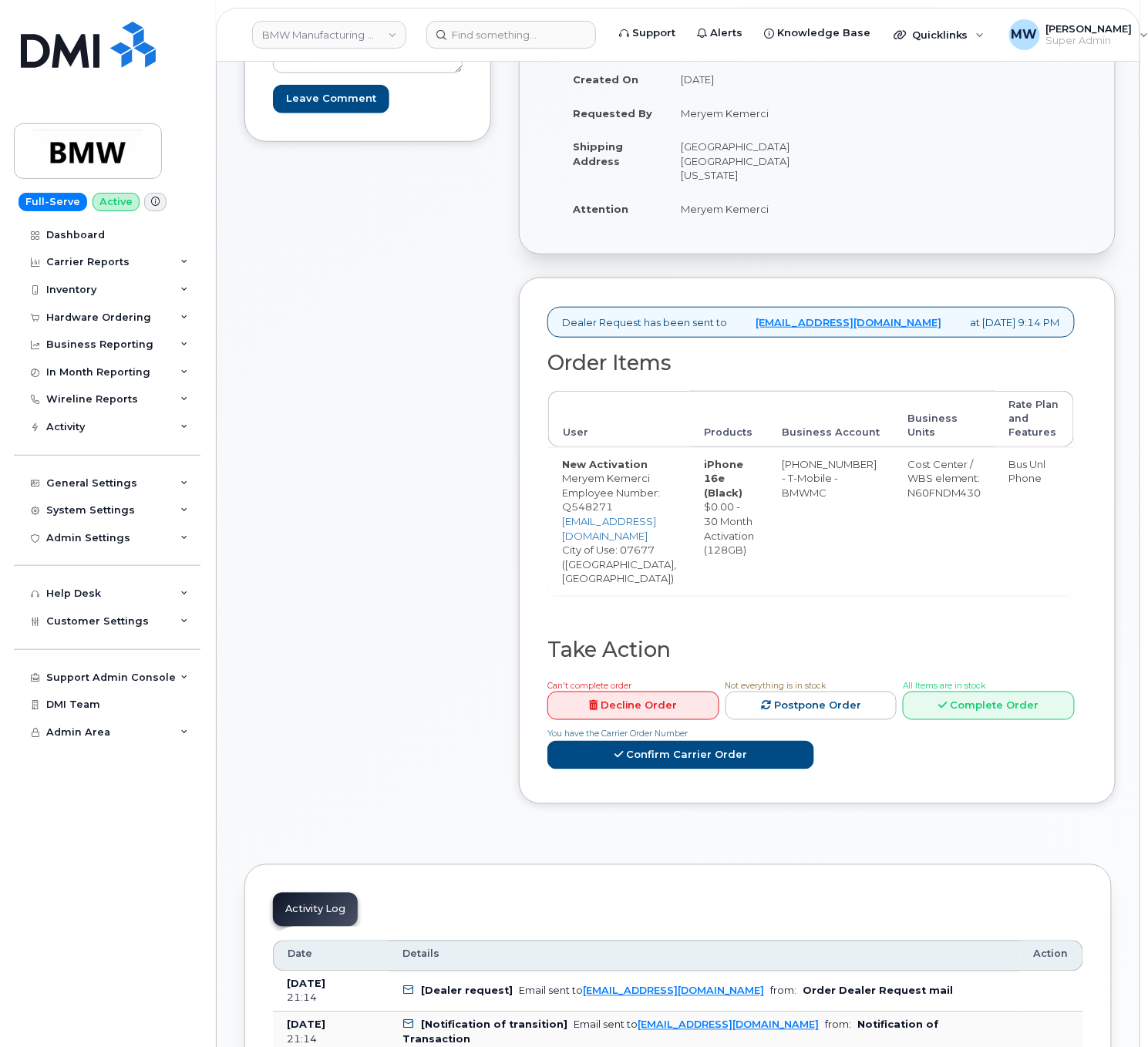
scroll to position [308, 0]
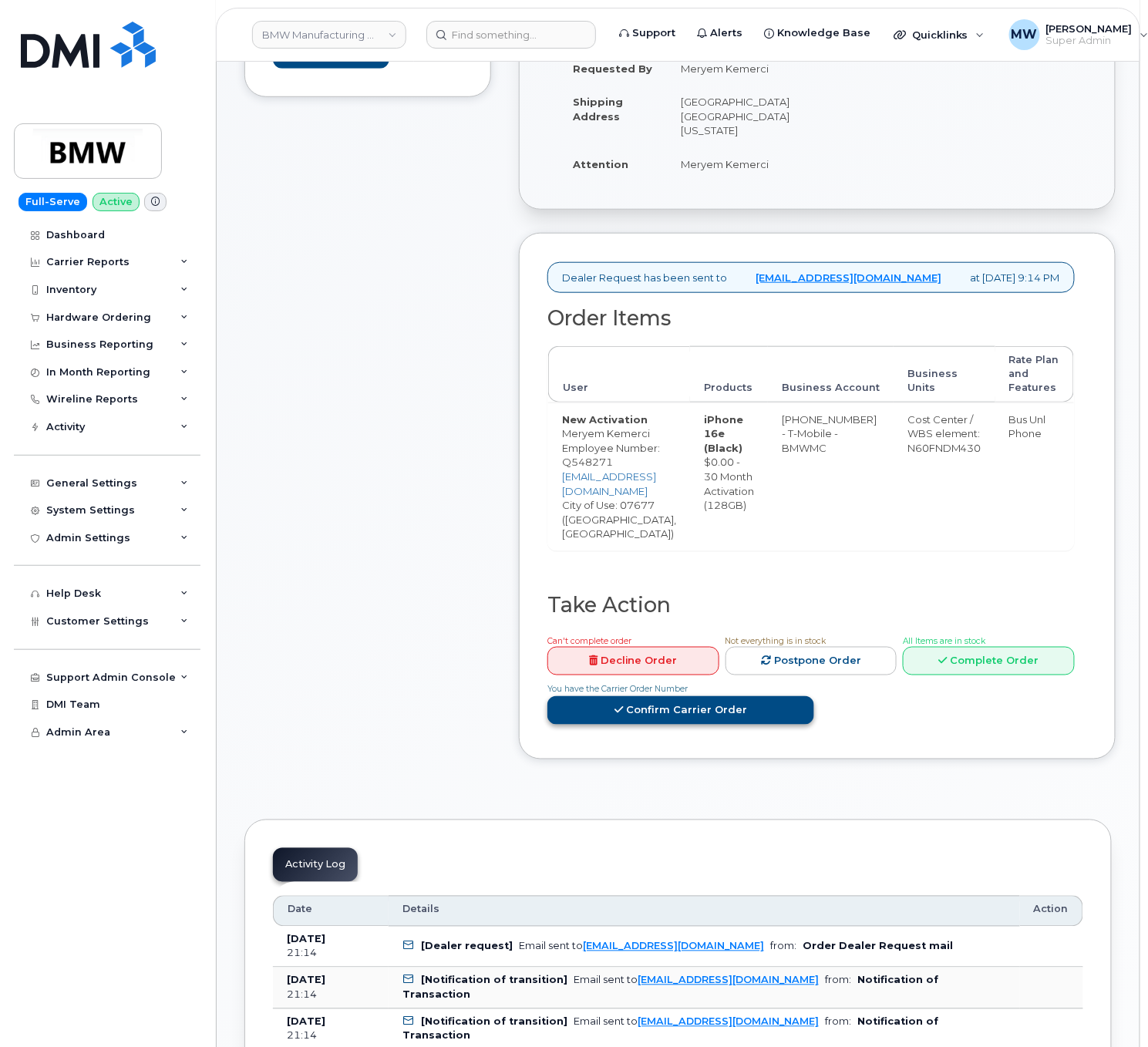
click at [814, 696] on link "Confirm Carrier Order" at bounding box center [680, 709] width 267 height 28
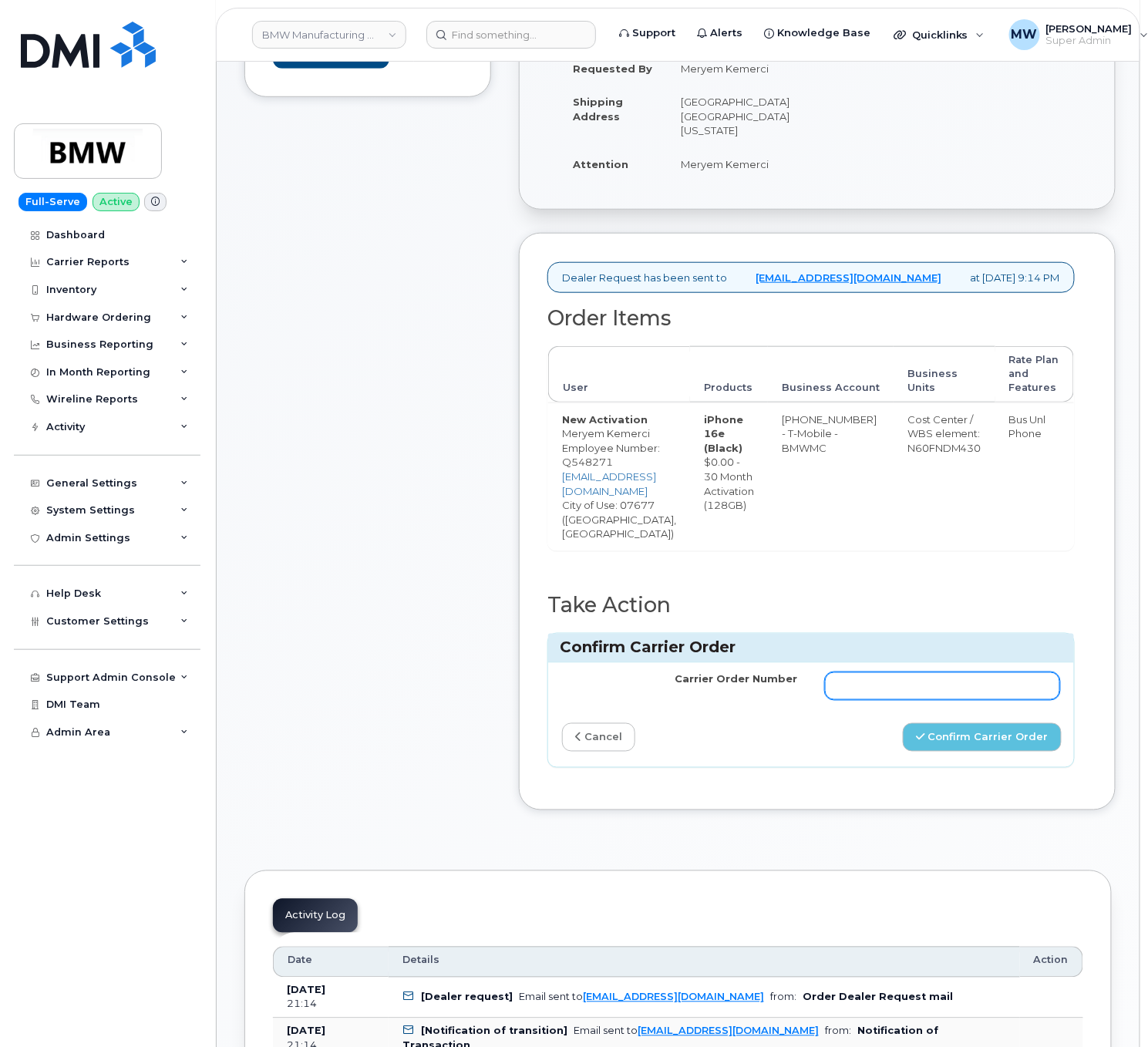
click at [1034, 672] on input "Carrier Order Number" at bounding box center [942, 685] width 235 height 28
paste input "772069776"
type input "772069776"
click at [1020, 730] on button "Confirm Carrier Order" at bounding box center [982, 737] width 159 height 28
